Goal: Find specific page/section: Find specific page/section

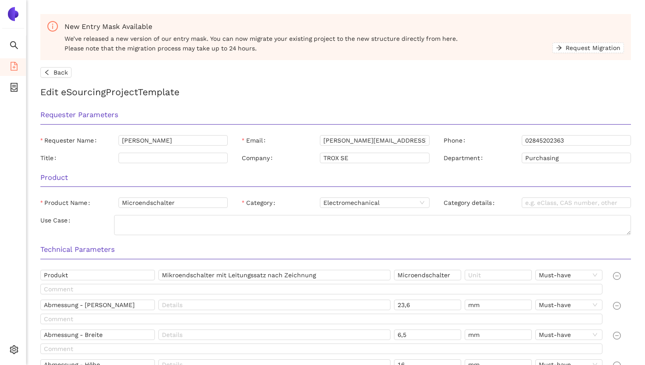
click at [14, 14] on img at bounding box center [13, 14] width 14 height 14
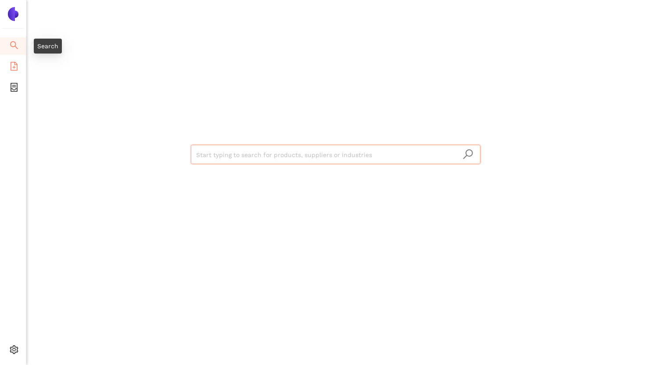
click at [12, 68] on icon "file-add" at bounding box center [14, 66] width 9 height 9
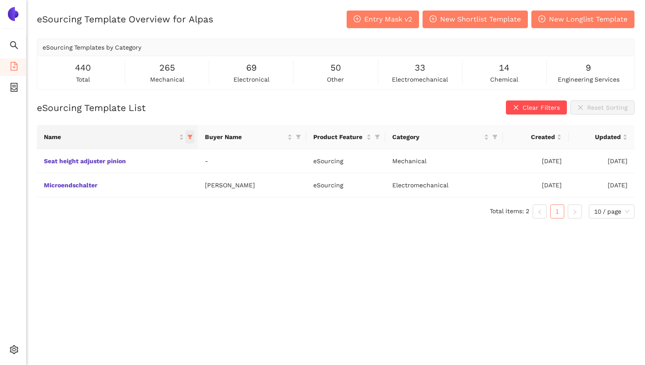
click at [192, 137] on icon "filter" at bounding box center [189, 136] width 5 height 5
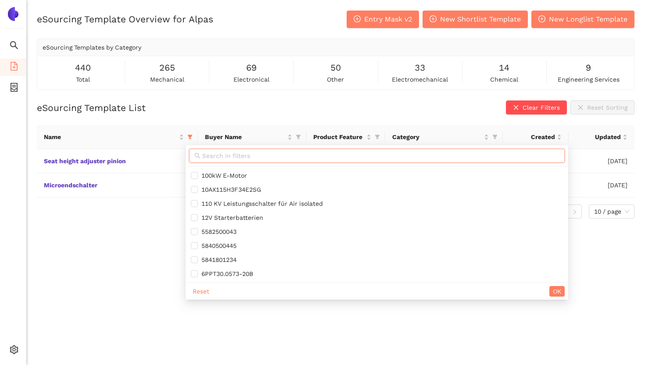
click at [231, 153] on input "text" at bounding box center [380, 156] width 357 height 10
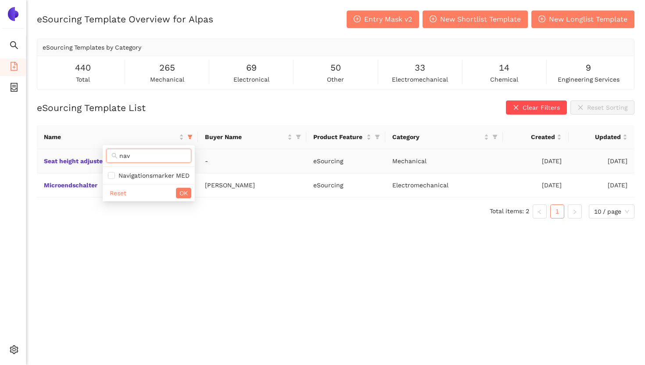
type input "nav"
click at [175, 166] on div "nav" at bounding box center [149, 156] width 92 height 22
click at [162, 173] on span "Navigationsmarker MED" at bounding box center [152, 175] width 75 height 7
checkbox input "true"
click at [184, 191] on span "OK" at bounding box center [184, 193] width 8 height 10
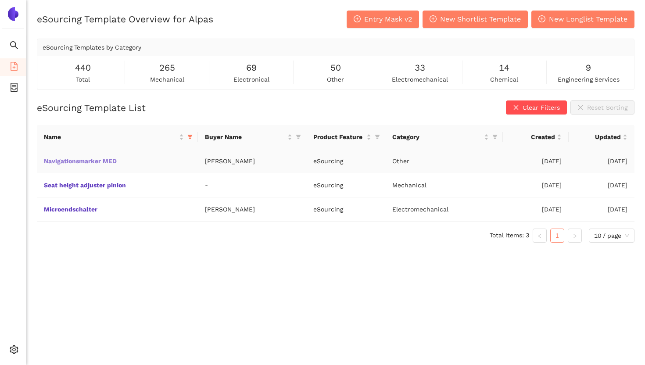
click at [0, 0] on link "Navigationsmarker MED" at bounding box center [0, 0] width 0 height 0
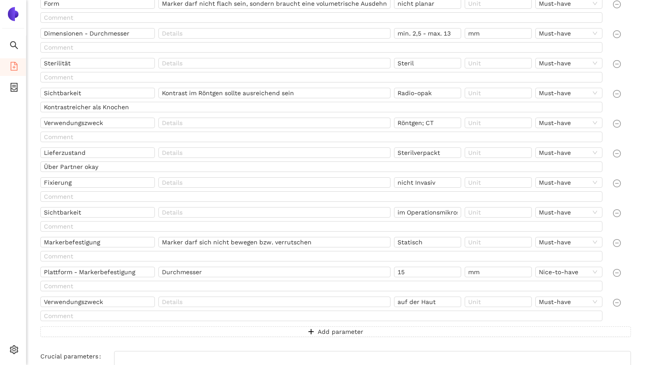
scroll to position [254, 0]
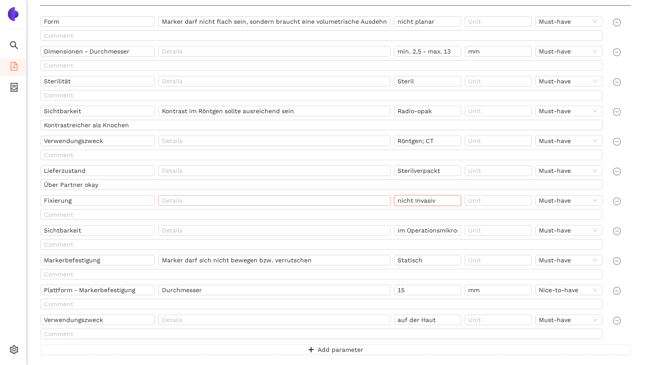
drag, startPoint x: 441, startPoint y: 199, endPoint x: 386, endPoint y: 195, distance: 55.0
click at [386, 195] on div "Fixierung nicht Invasiv Must-have" at bounding box center [323, 202] width 566 height 14
drag, startPoint x: 91, startPoint y: 203, endPoint x: 40, endPoint y: 202, distance: 50.9
click at [40, 202] on input "Fixierung" at bounding box center [97, 200] width 115 height 11
drag, startPoint x: 441, startPoint y: 199, endPoint x: 376, endPoint y: 199, distance: 65.4
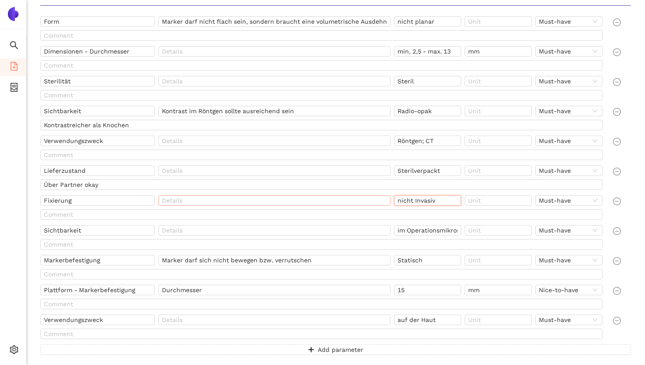
click at [375, 199] on div "Fixierung nicht Invasiv Must-have" at bounding box center [323, 202] width 566 height 14
